Goal: Task Accomplishment & Management: Use online tool/utility

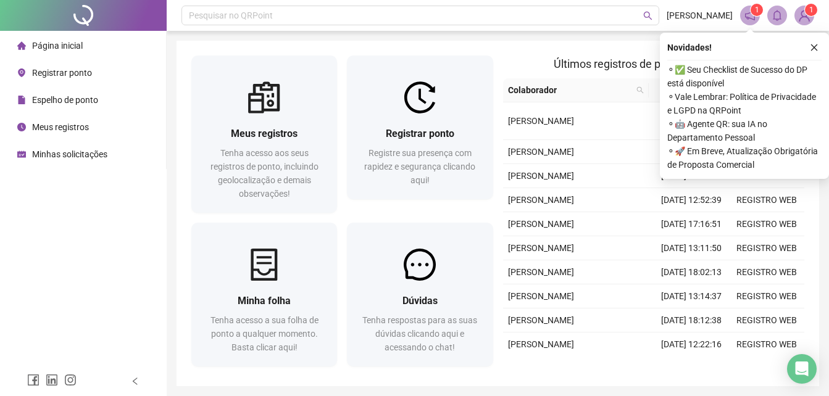
click at [810, 50] on icon "close" at bounding box center [814, 47] width 9 height 9
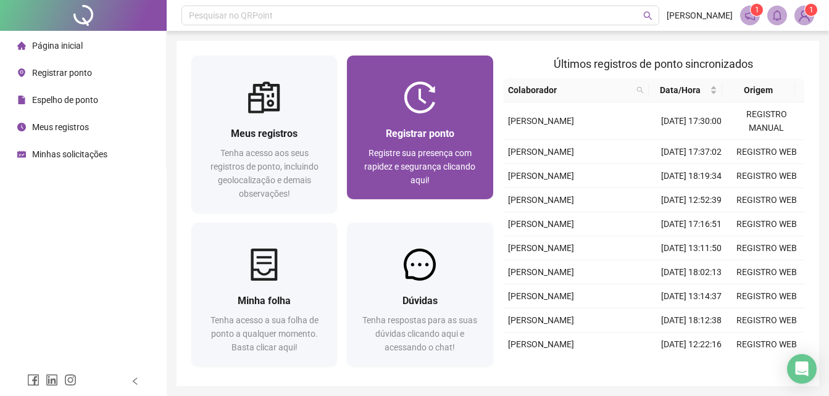
click at [468, 99] on div at bounding box center [420, 97] width 146 height 32
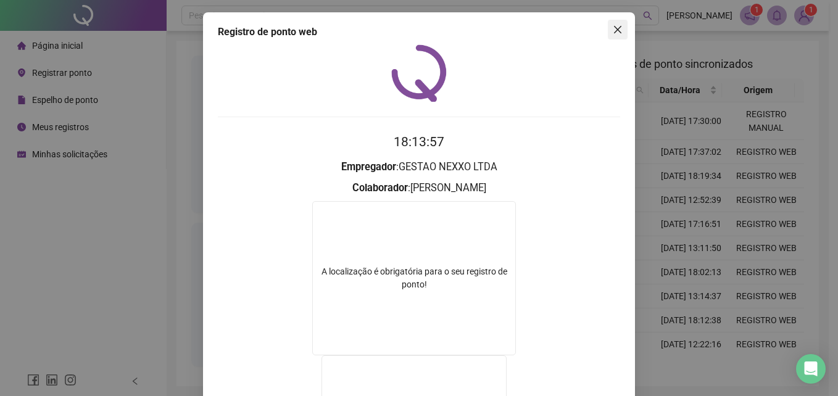
click at [613, 28] on icon "close" at bounding box center [618, 30] width 10 height 10
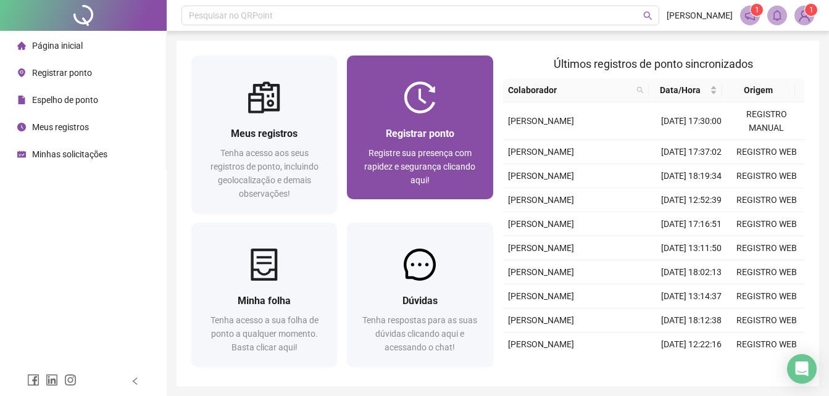
click at [432, 112] on img at bounding box center [420, 97] width 32 height 32
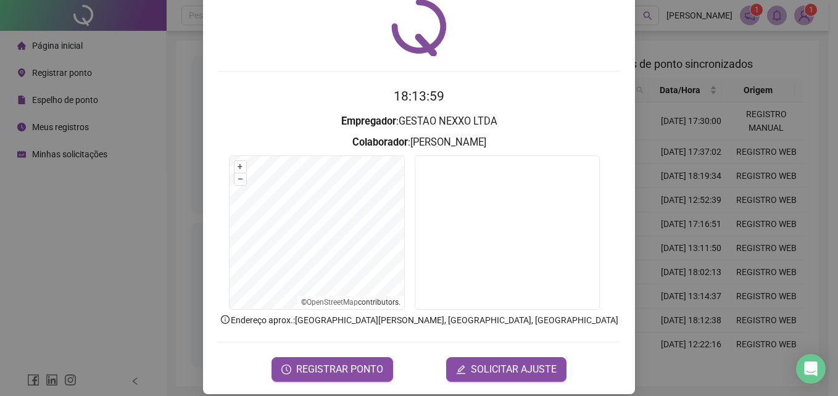
scroll to position [59, 0]
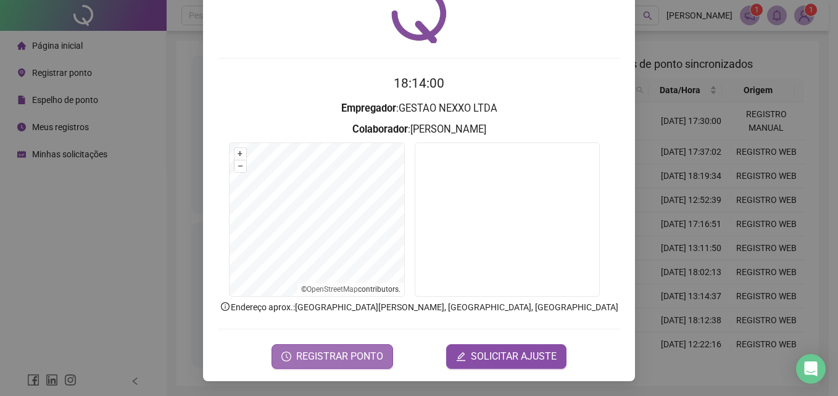
click at [327, 354] on span "REGISTRAR PONTO" at bounding box center [339, 356] width 87 height 15
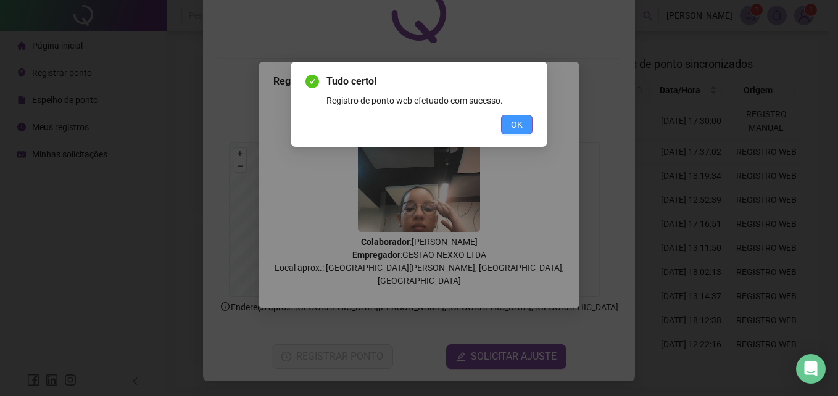
click at [512, 127] on span "OK" at bounding box center [517, 125] width 12 height 14
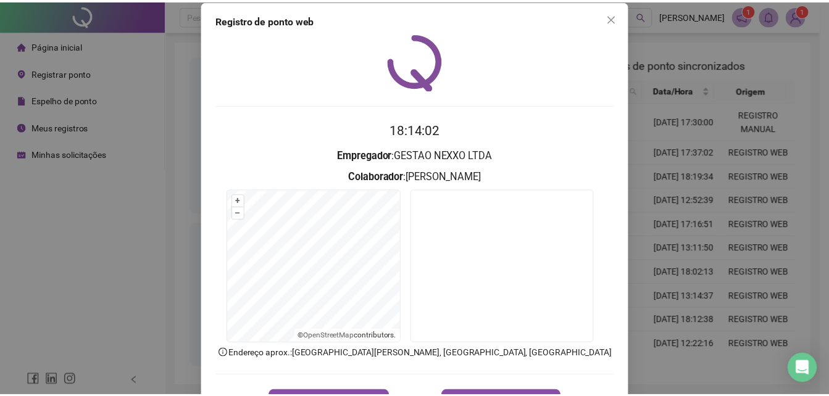
scroll to position [0, 0]
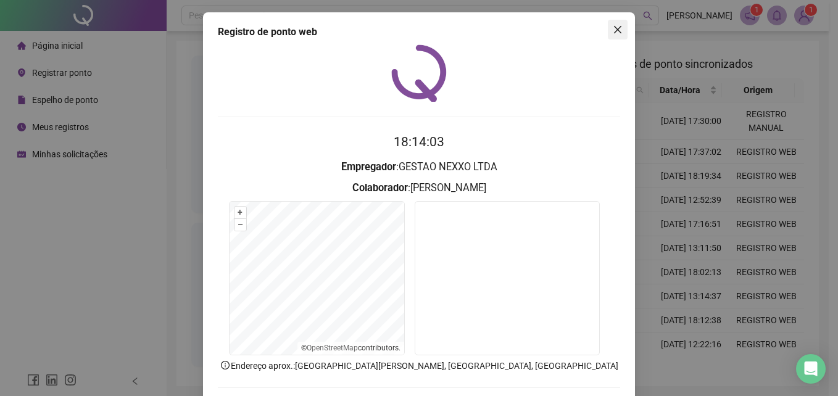
click at [613, 25] on icon "close" at bounding box center [618, 30] width 10 height 10
